Goal: Find specific page/section: Find specific page/section

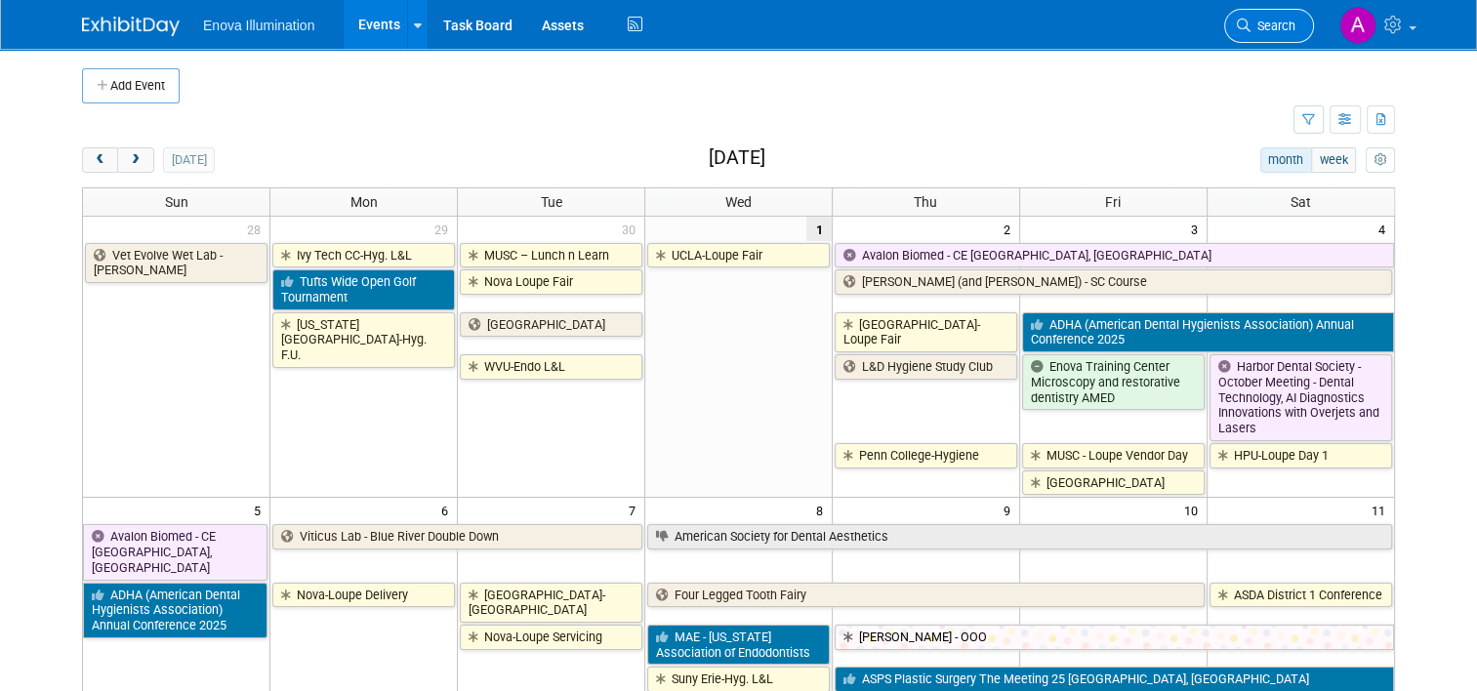
click at [1292, 25] on span "Search" at bounding box center [1273, 26] width 45 height 15
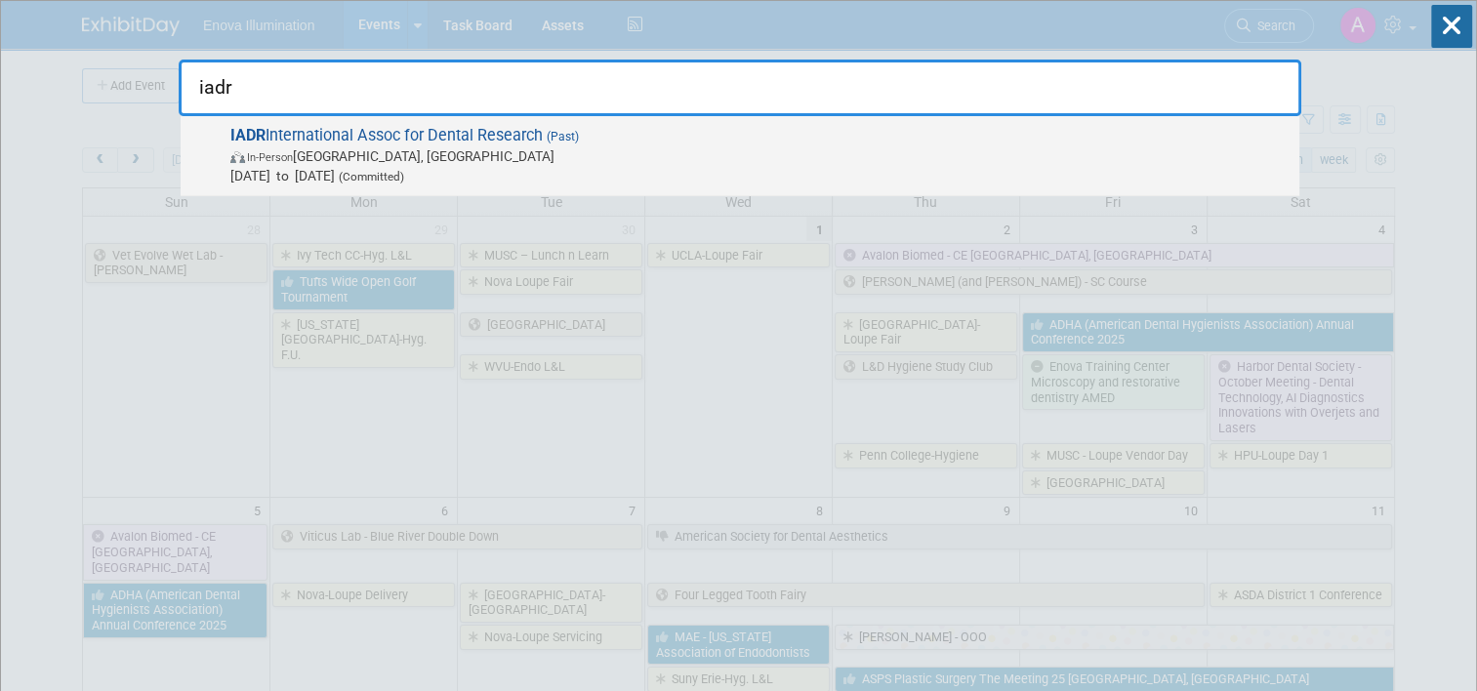
type input "iadr"
click at [281, 129] on span "IADR International Assoc for Dental Research (Past) In-Person [GEOGRAPHIC_DATA]…" at bounding box center [757, 156] width 1065 height 60
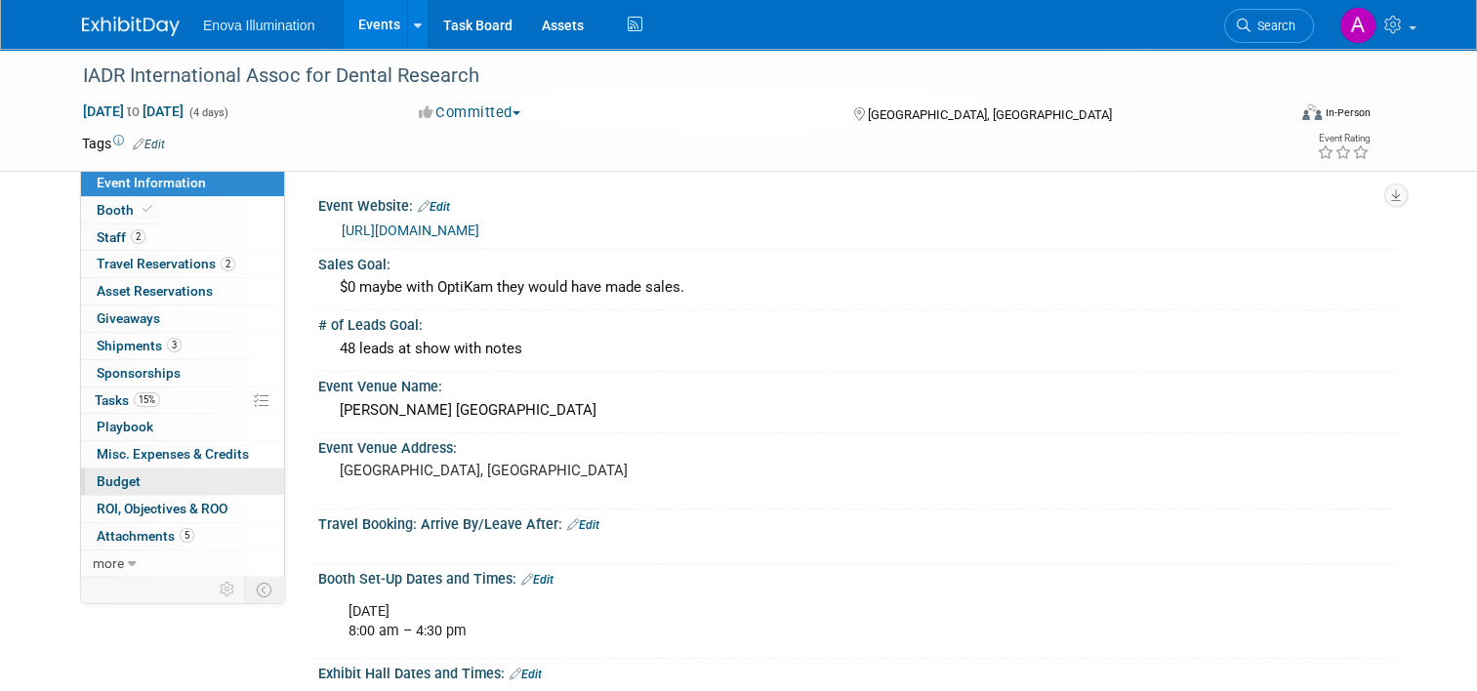
click at [126, 480] on span "Budget" at bounding box center [119, 482] width 44 height 16
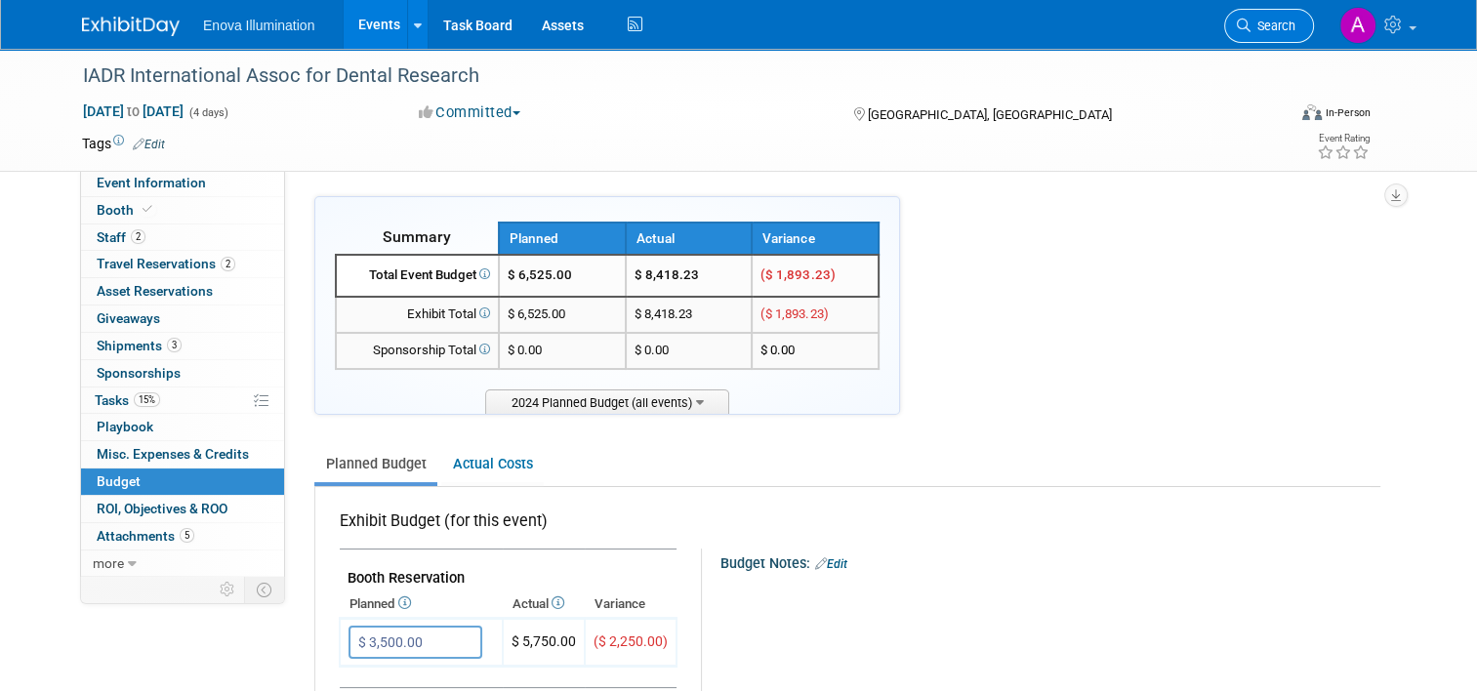
click at [1296, 25] on span "Search" at bounding box center [1273, 26] width 45 height 15
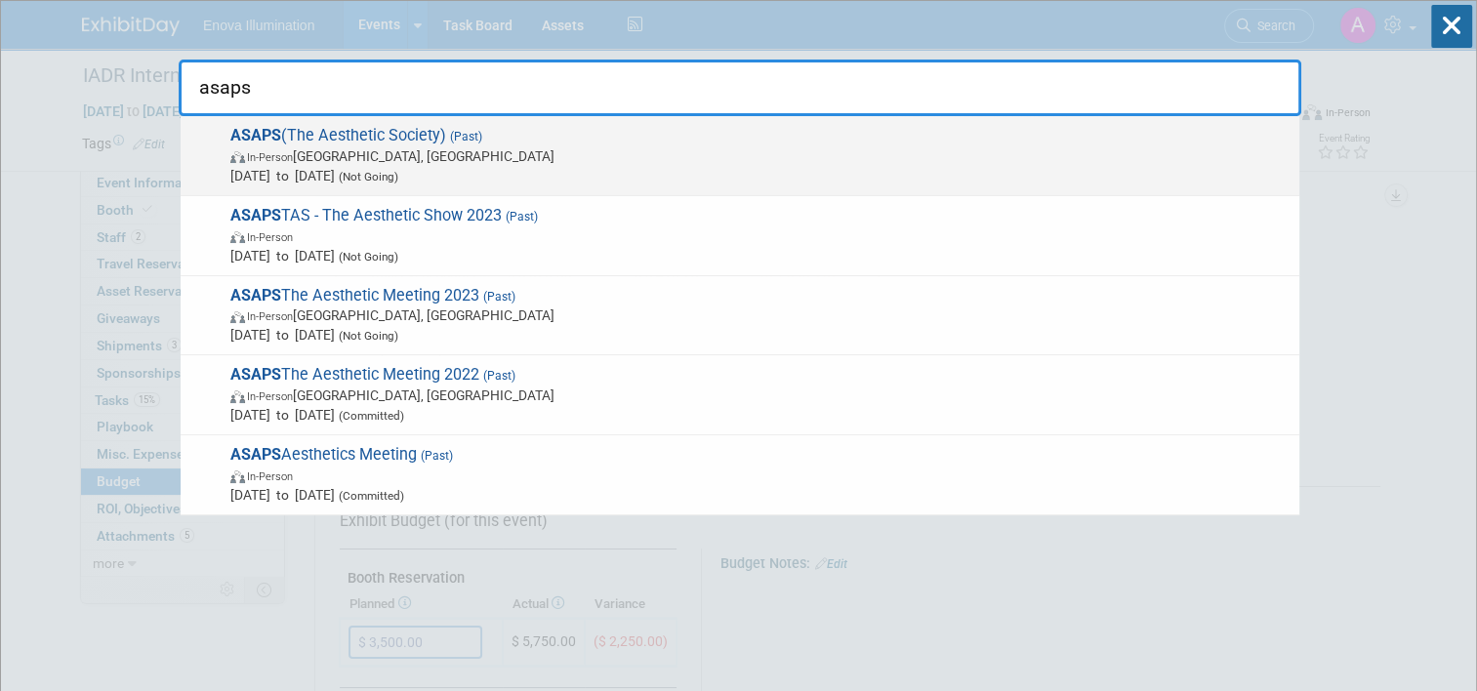
type input "asaps"
click at [313, 137] on span "ASAPS (The Aesthetic Society) (Past) In-Person Austin, TX Mar 21, 2025 to Mar 2…" at bounding box center [757, 156] width 1065 height 60
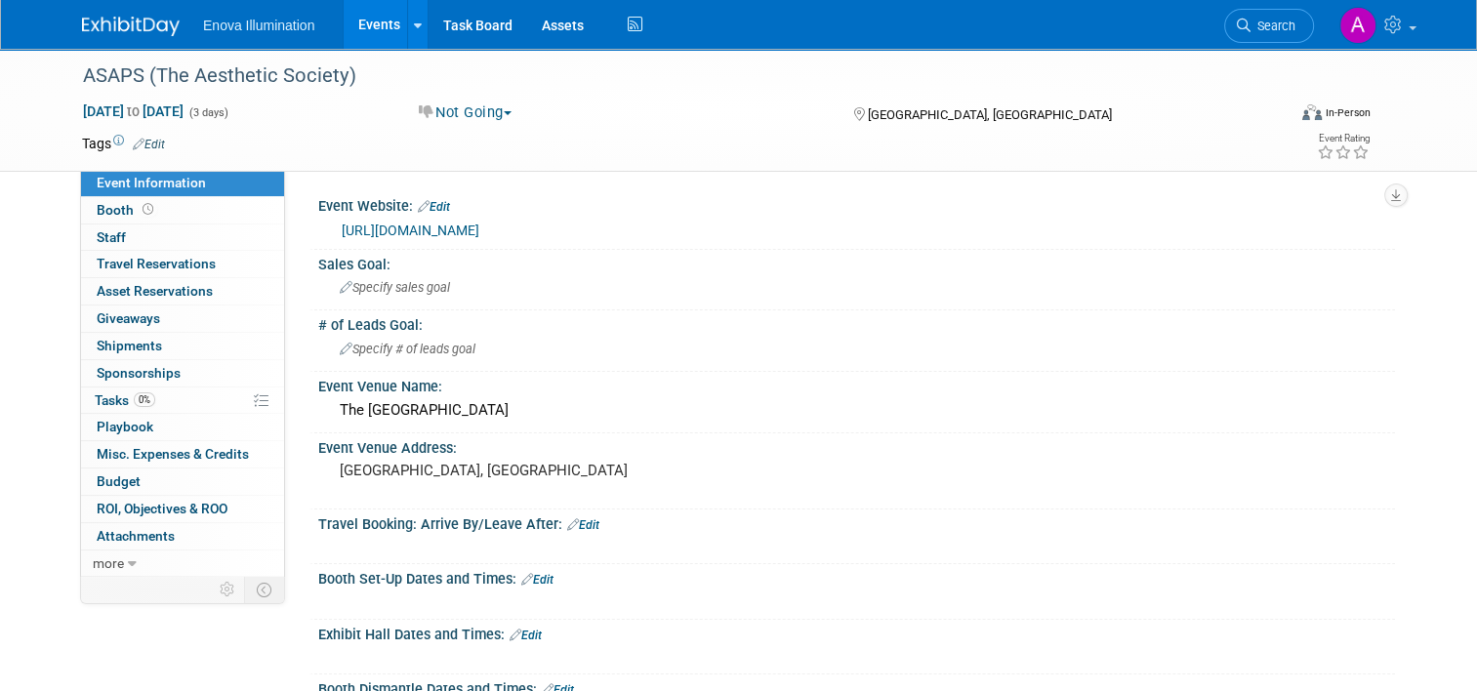
click at [479, 233] on link "https://meetings.theaestheticsociety.org/the-aesthetic-meet/index.php" at bounding box center [411, 231] width 138 height 16
